Goal: Navigation & Orientation: Find specific page/section

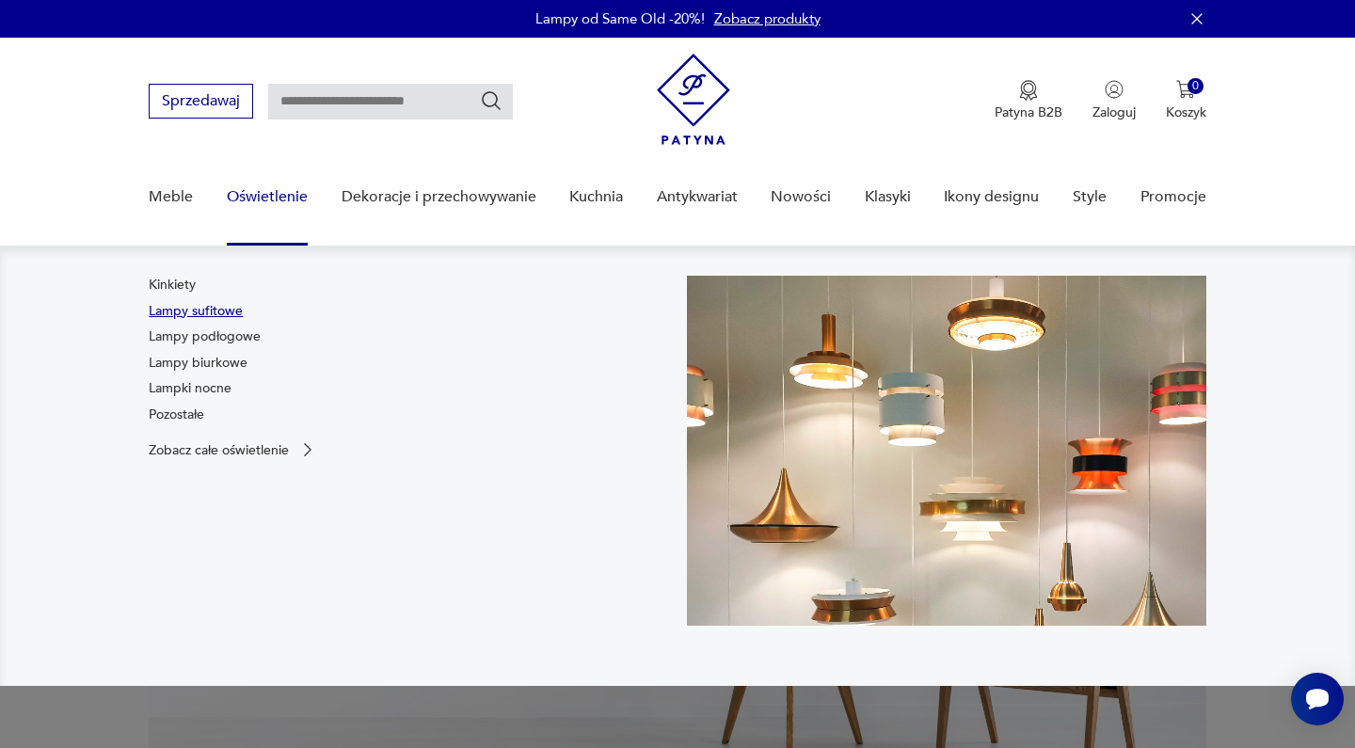
click at [227, 304] on link "Lampy sufitowe" at bounding box center [196, 311] width 94 height 19
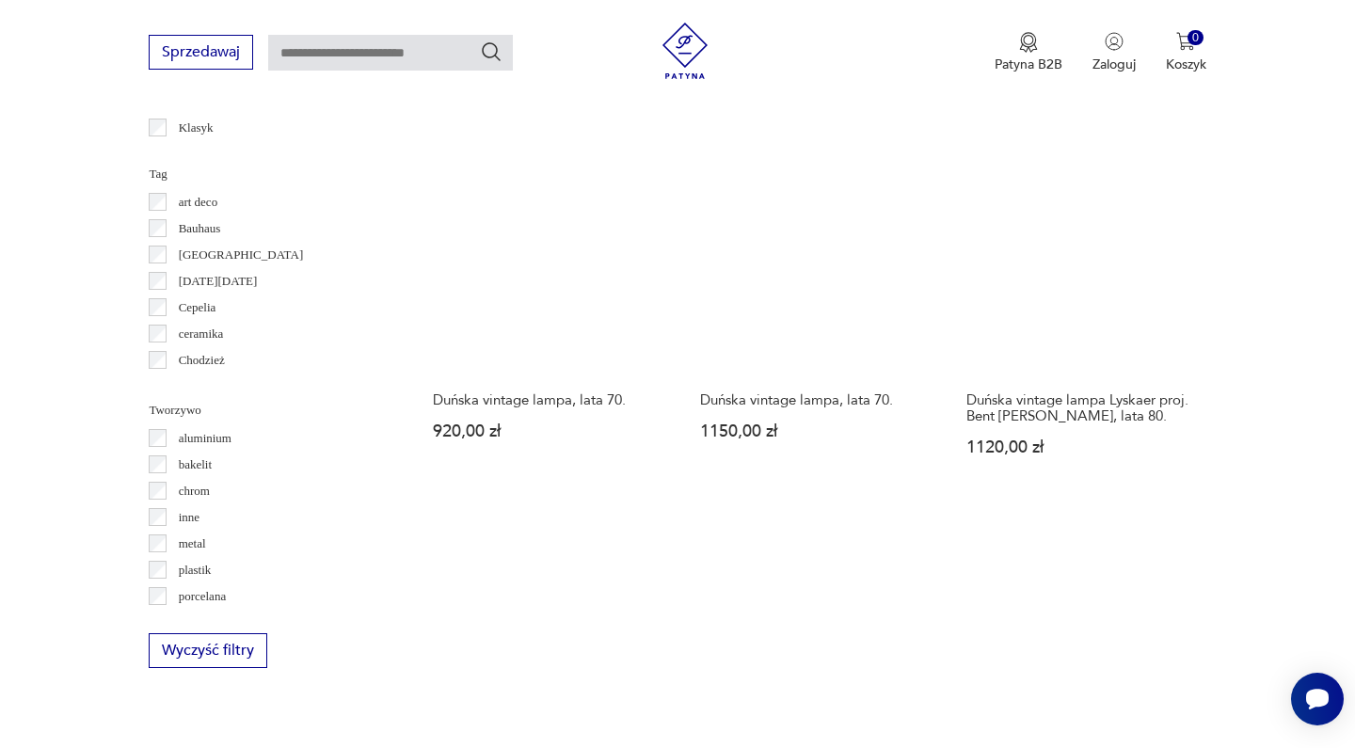
scroll to position [1649, 0]
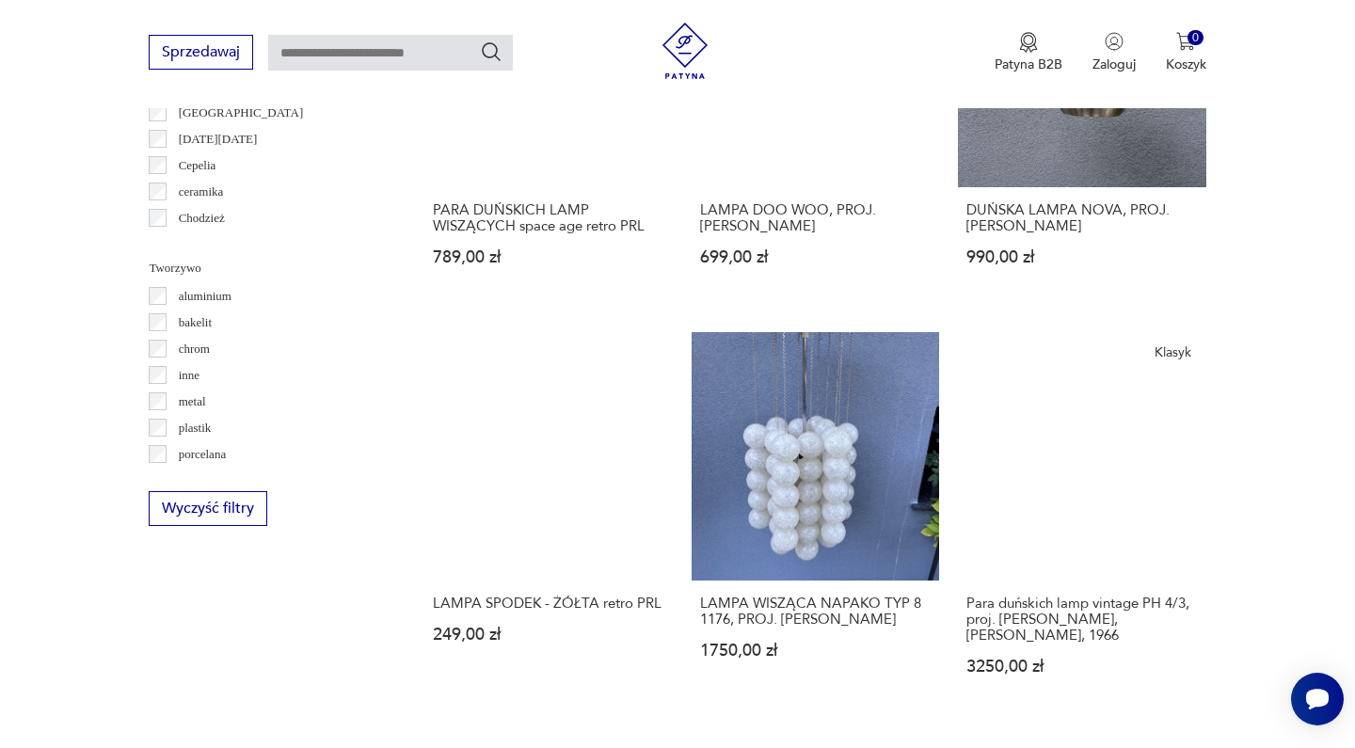
scroll to position [1738, 0]
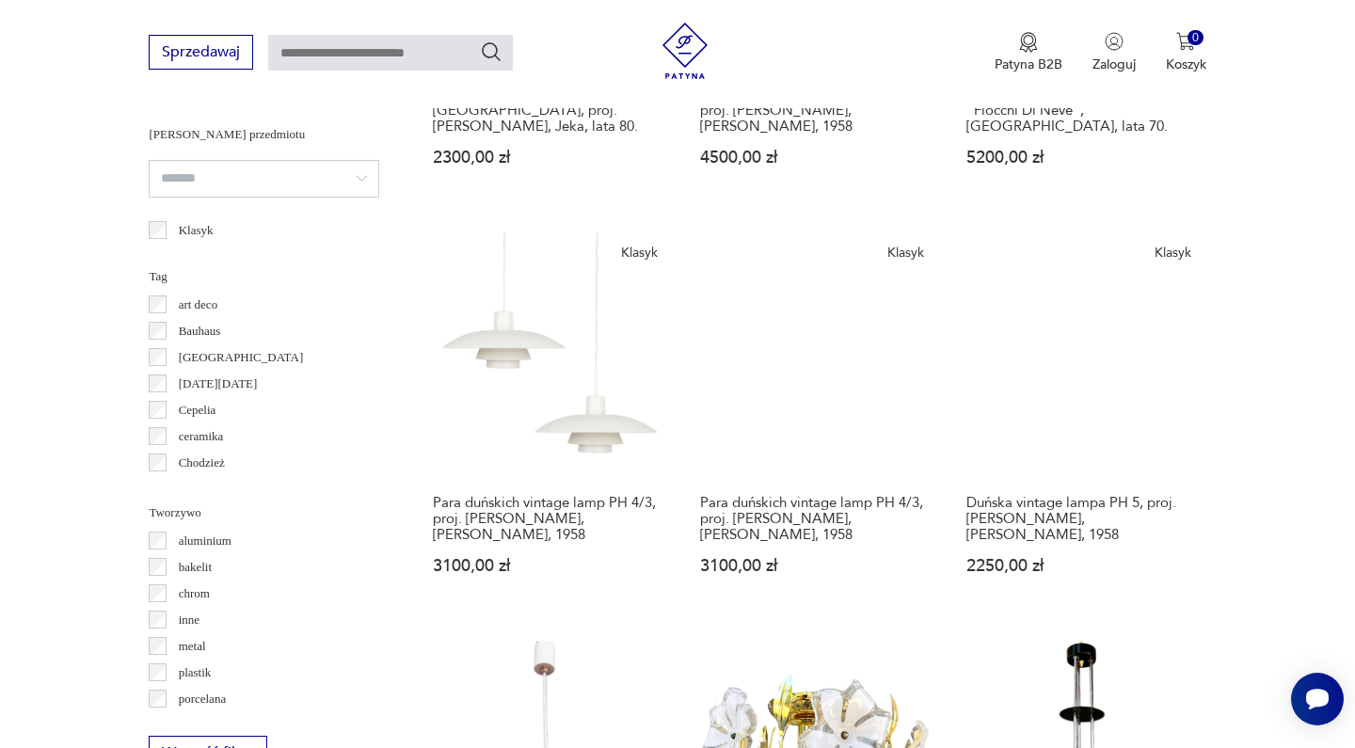
scroll to position [1750, 0]
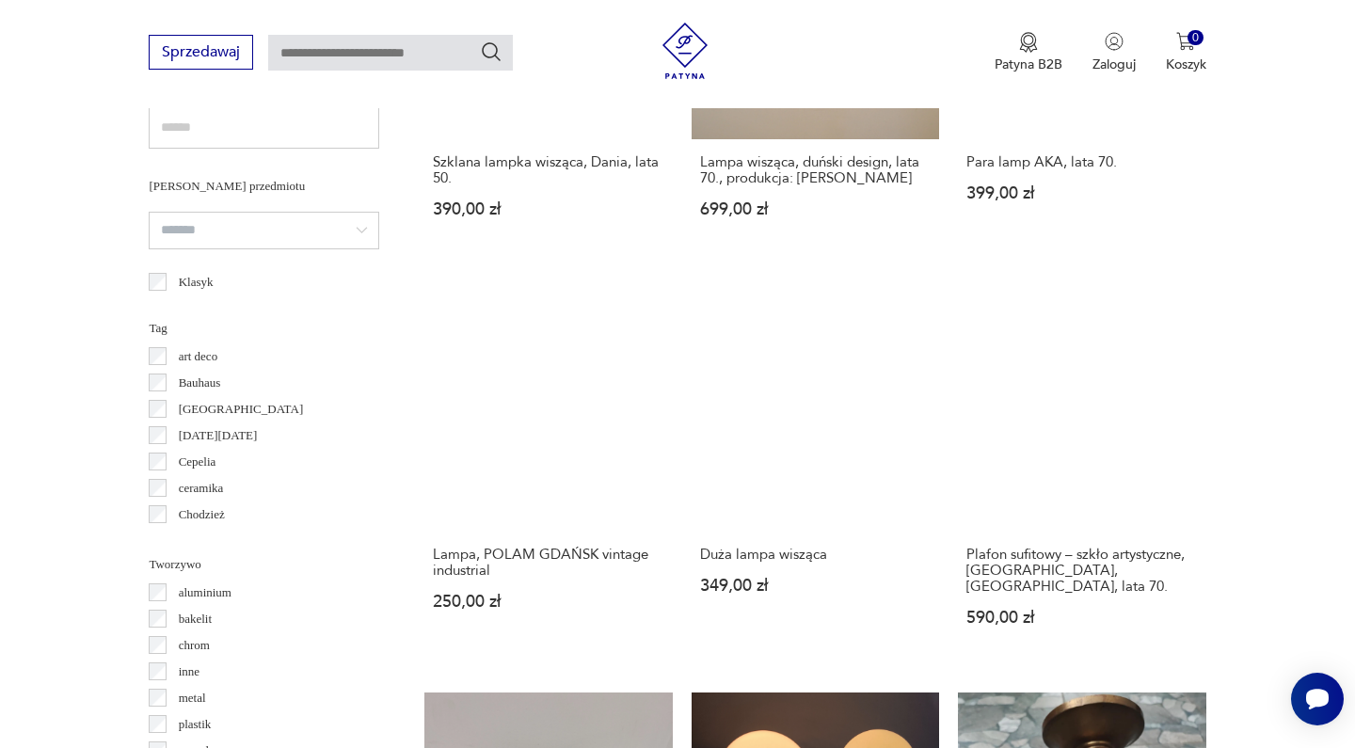
scroll to position [1763, 0]
